Goal: Task Accomplishment & Management: Complete application form

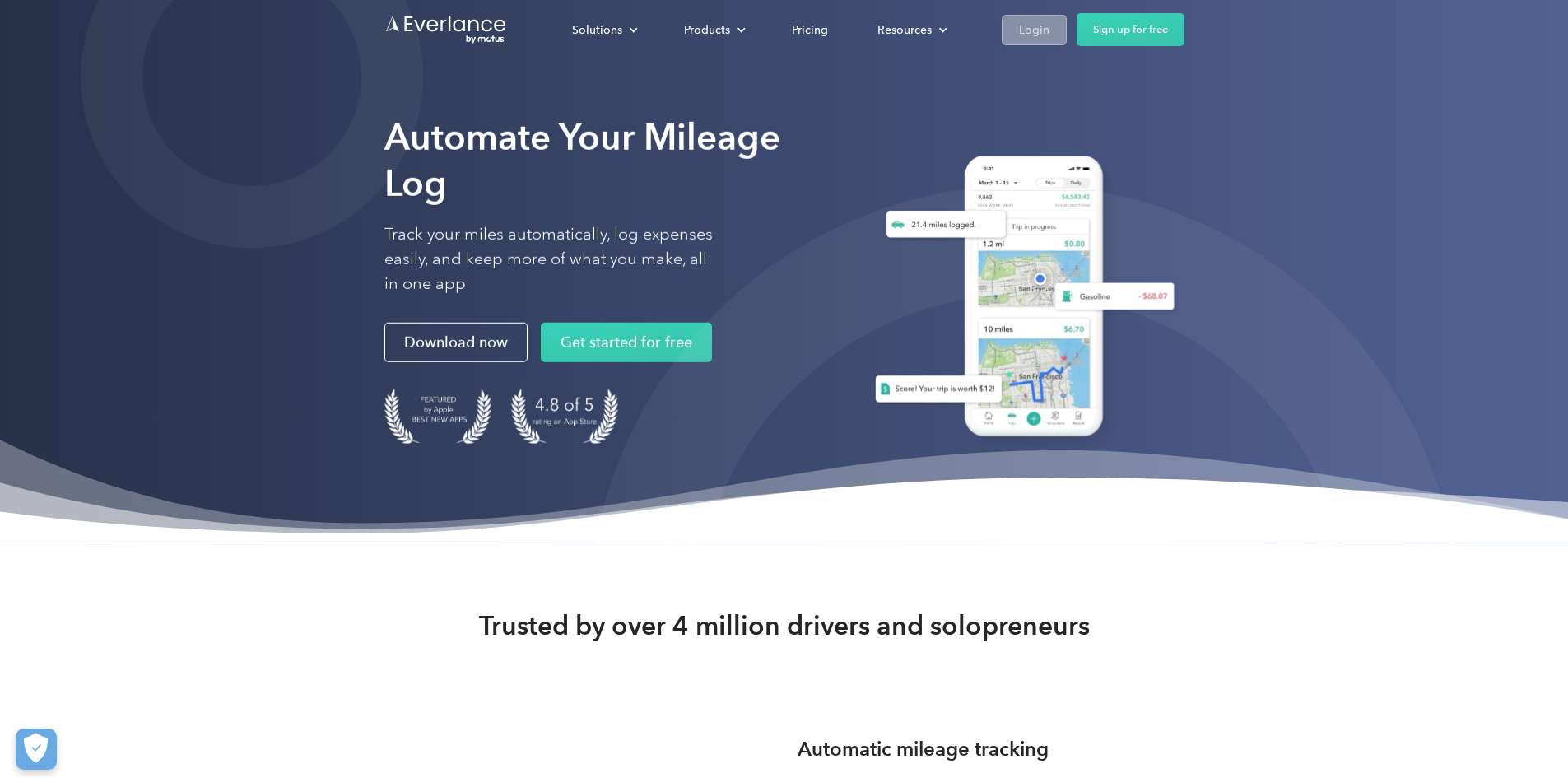
drag, startPoint x: 1211, startPoint y: 7, endPoint x: 1216, endPoint y: 18, distance: 12.1
click at [1184, 17] on div "Solutions For companies Easy vehicle reimbursements For self-employed Maximize …" at bounding box center [784, 29] width 800 height 59
click at [1050, 22] on div "Login" at bounding box center [1034, 30] width 30 height 21
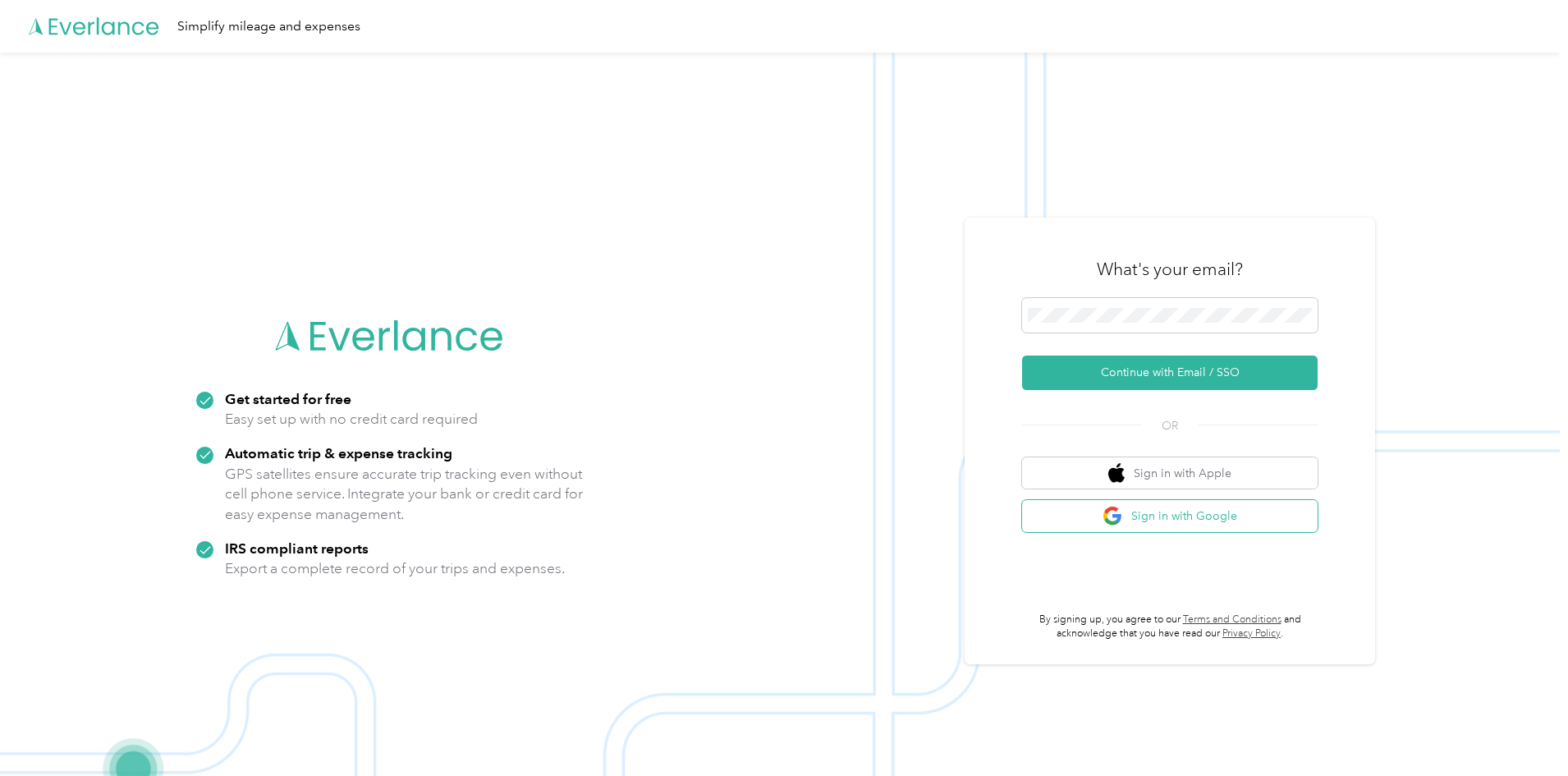
click at [1098, 523] on button "Sign in with Google" at bounding box center [1170, 516] width 296 height 32
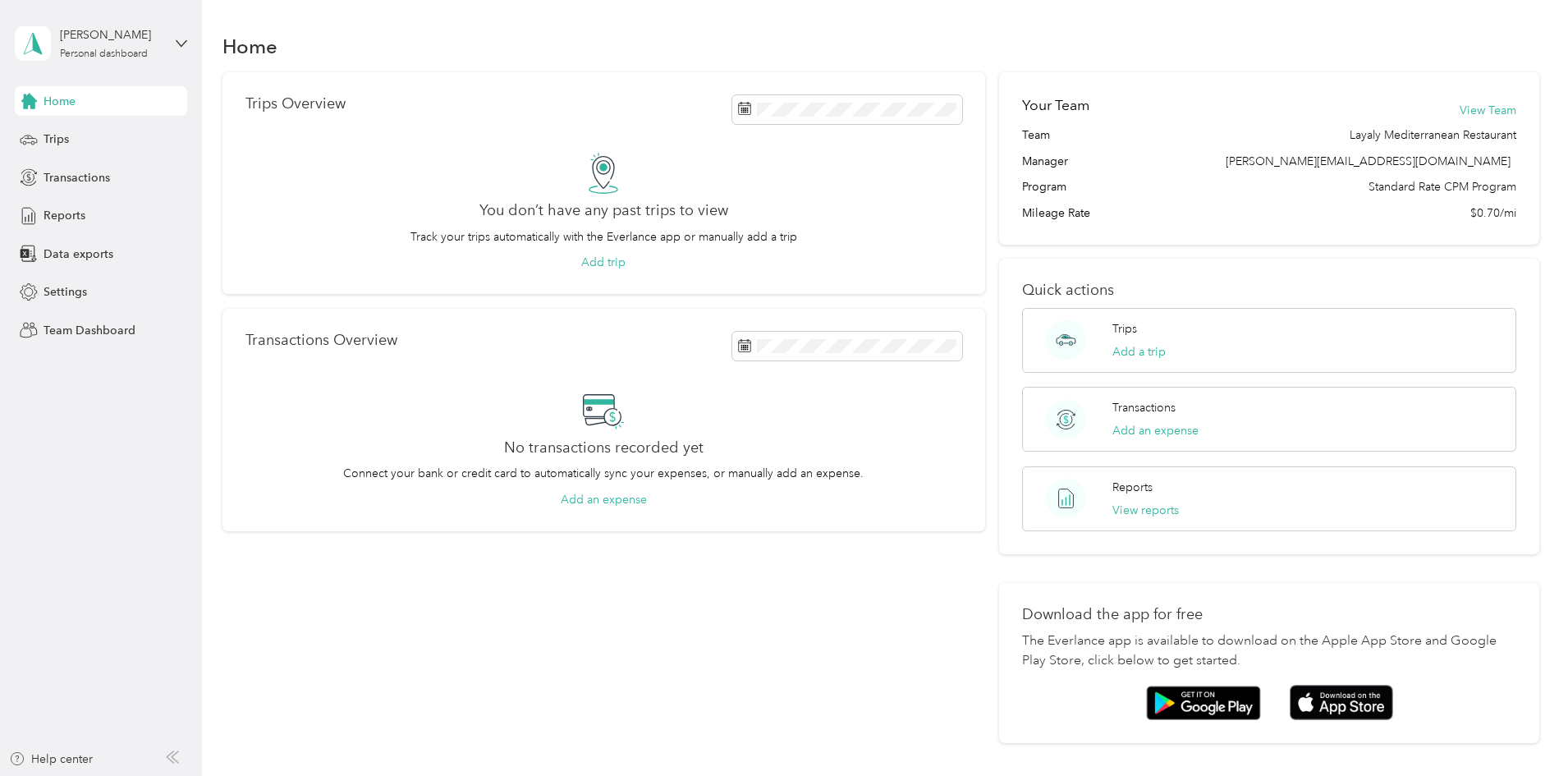
click at [86, 310] on div "Home Trips Transactions Reports Data exports Settings Team Dashboard" at bounding box center [101, 215] width 173 height 258
click at [98, 322] on span "Team Dashboard" at bounding box center [89, 330] width 92 height 18
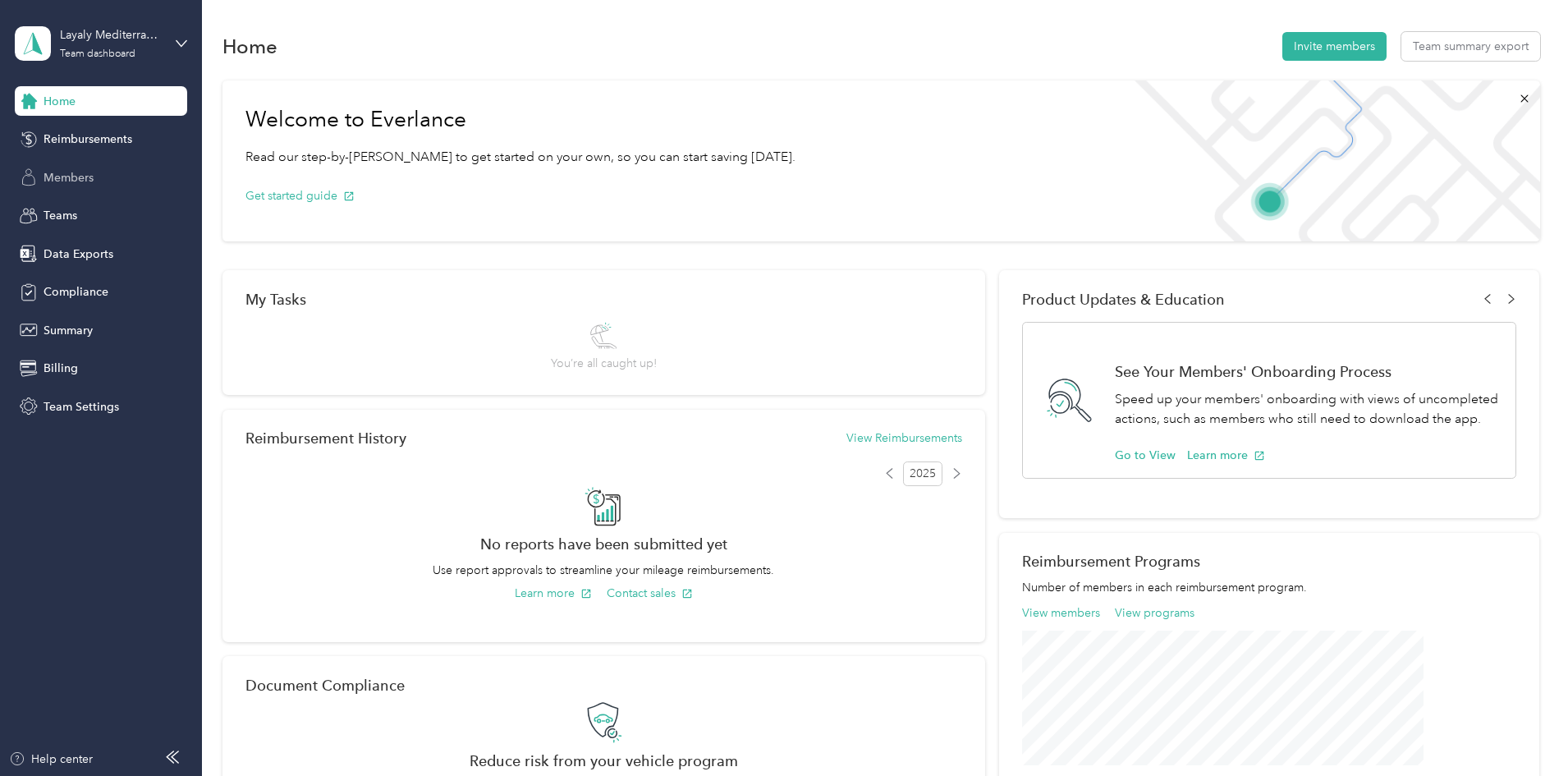
click at [89, 170] on span "Members" at bounding box center [68, 178] width 50 height 18
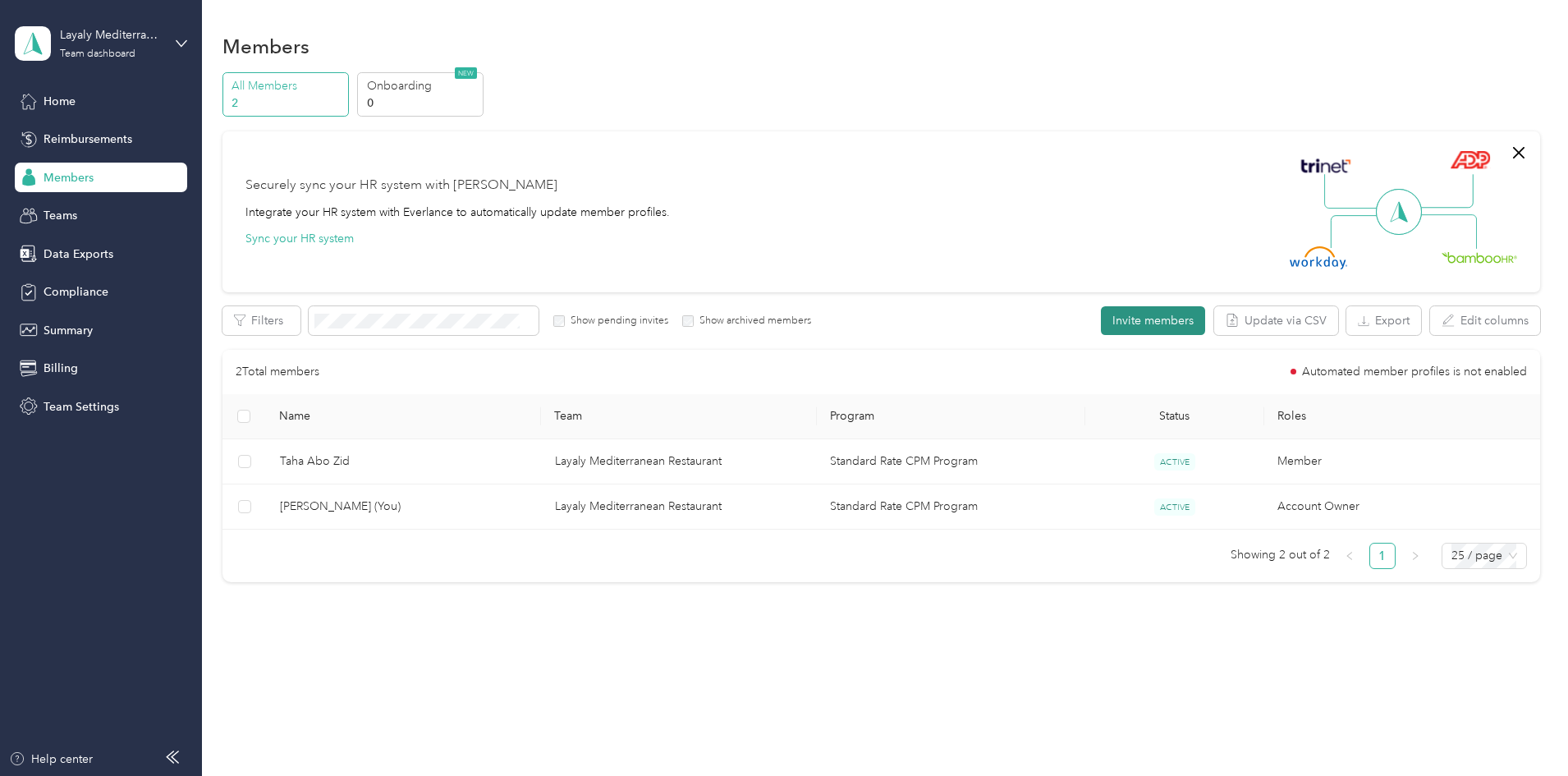
click at [1101, 327] on button "Invite members" at bounding box center [1153, 320] width 104 height 28
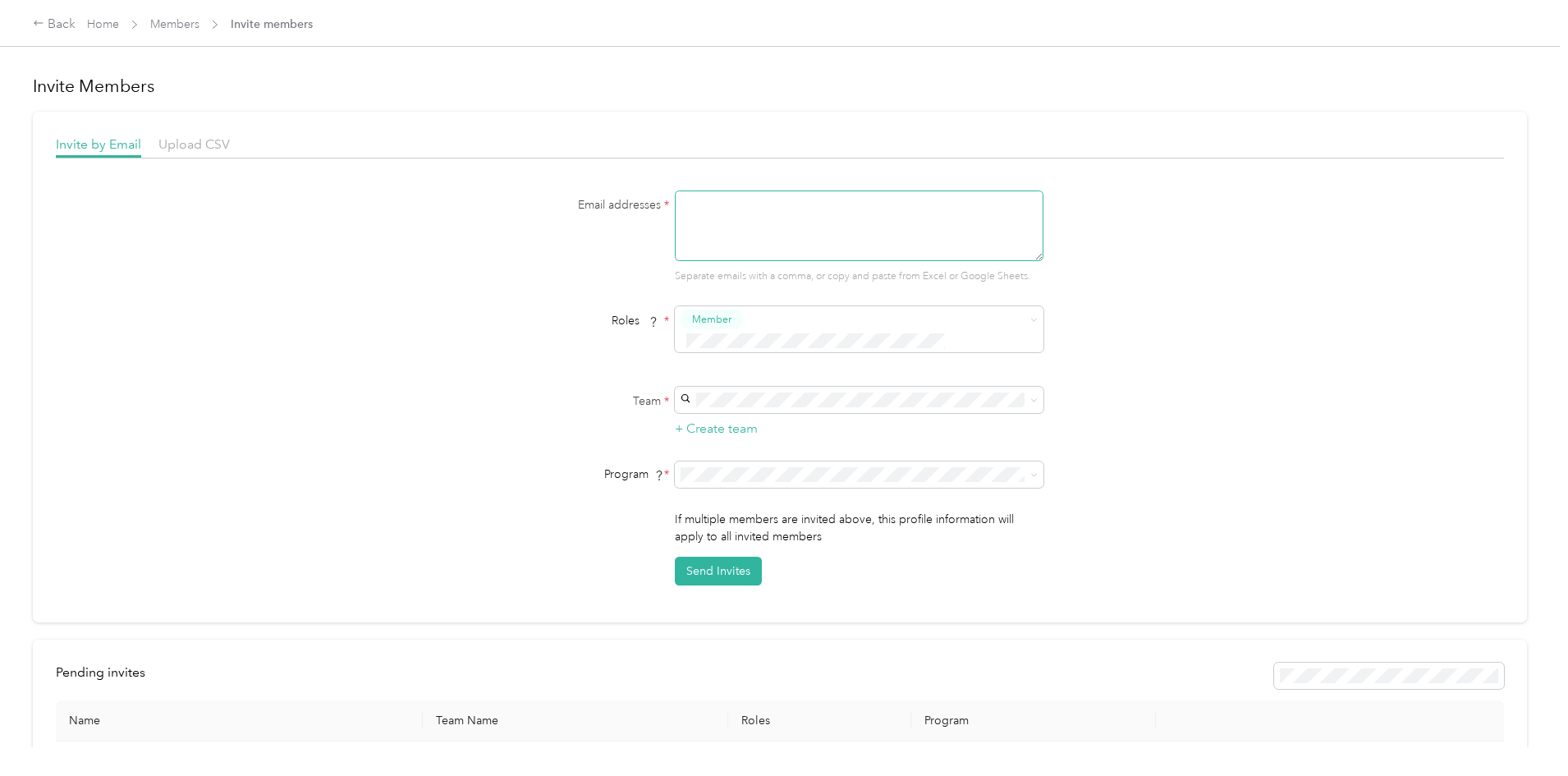
click at [784, 236] on textarea at bounding box center [859, 225] width 368 height 71
paste textarea "ramiabokaesrr@gmail.com"
click at [846, 412] on div "Layaly Mediterranean Restaurant (Main organization) Paul Jaraysi" at bounding box center [856, 418] width 346 height 38
click at [871, 200] on textarea "ramiabokaesrr@gmail.com," at bounding box center [859, 225] width 368 height 71
paste textarea "l.saidbenmakhlouf@gmail.com"
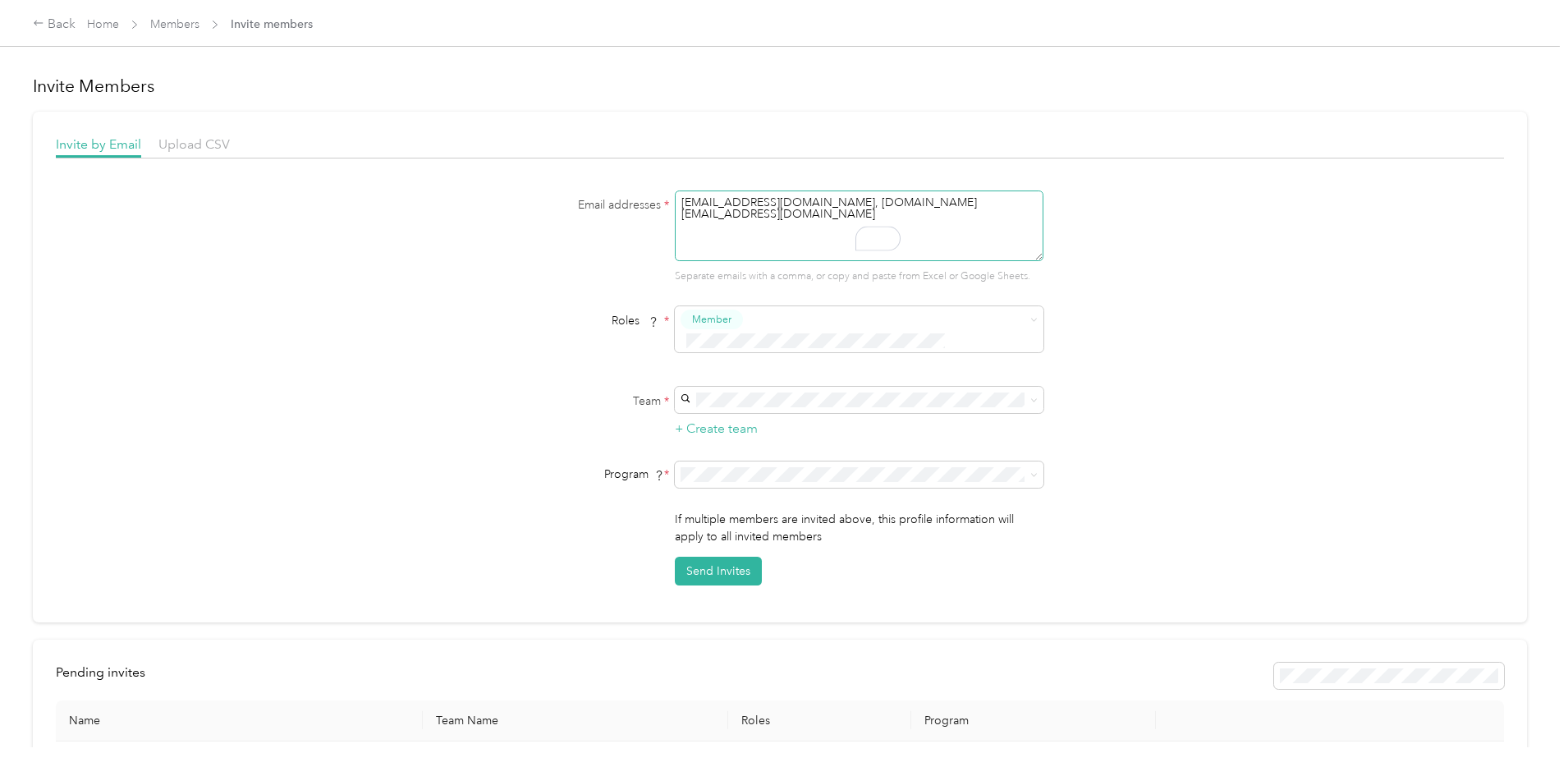
click at [864, 235] on textarea "ramiabokaesrr@gmail.com, l.saidbenmakhlouf@gmail.com" at bounding box center [859, 225] width 368 height 71
type textarea "ramiabokaesrr@gmail.com, l.saidbenmakhlouf@gmail.com"
click at [1171, 314] on div "Email addresses * ramiabokaesrr@gmail.com, l.saidbenmakhlouf@gmail.com Separate…" at bounding box center [779, 388] width 1448 height 395
click at [870, 333] on span at bounding box center [848, 341] width 336 height 18
click at [1355, 275] on div "Email addresses * ramiabokaesrr@gmail.com, l.saidbenmakhlouf@gmail.com Separate…" at bounding box center [779, 388] width 1448 height 395
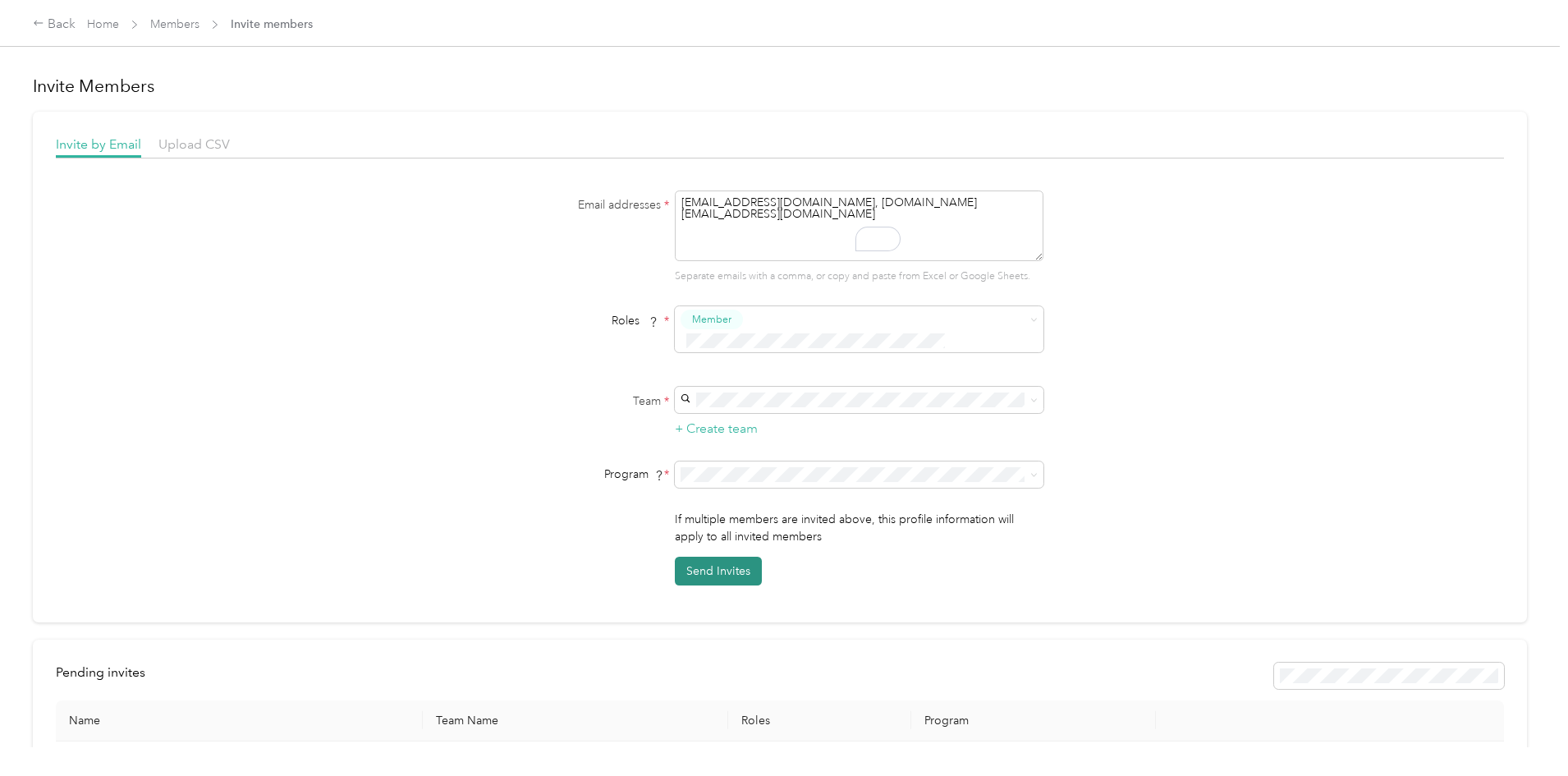
click at [715, 560] on button "Send Invites" at bounding box center [718, 571] width 87 height 28
